Goal: Find specific page/section: Find specific page/section

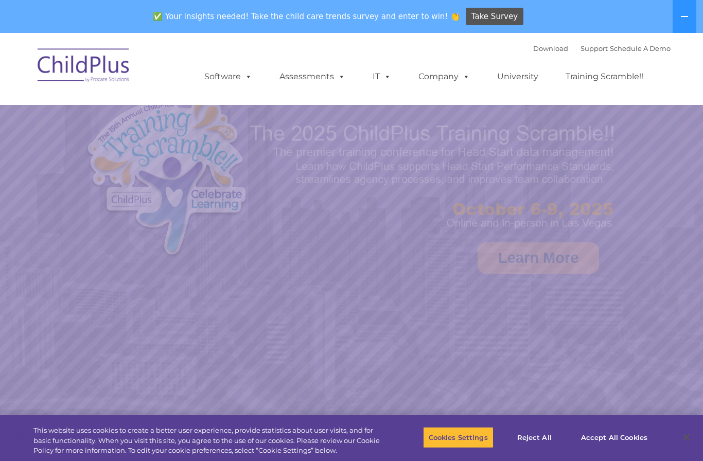
select select "MEDIUM"
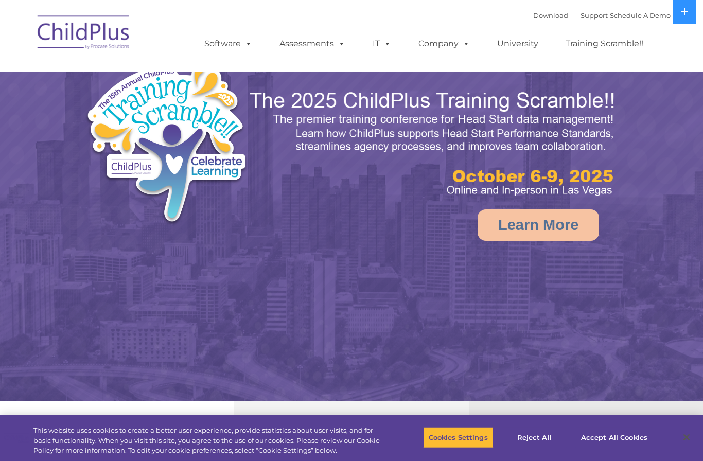
select select "MEDIUM"
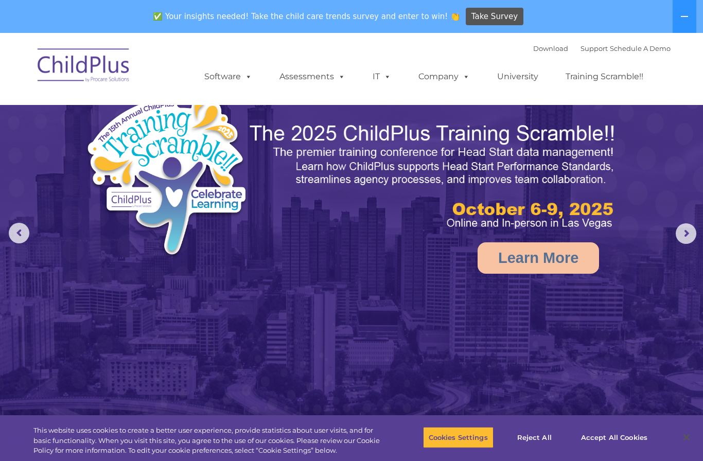
click at [250, 81] on span at bounding box center [246, 77] width 11 height 10
click at [327, 299] on img at bounding box center [351, 254] width 703 height 442
click at [534, 47] on link "Download" at bounding box center [551, 48] width 35 height 8
